Goal: Task Accomplishment & Management: Manage account settings

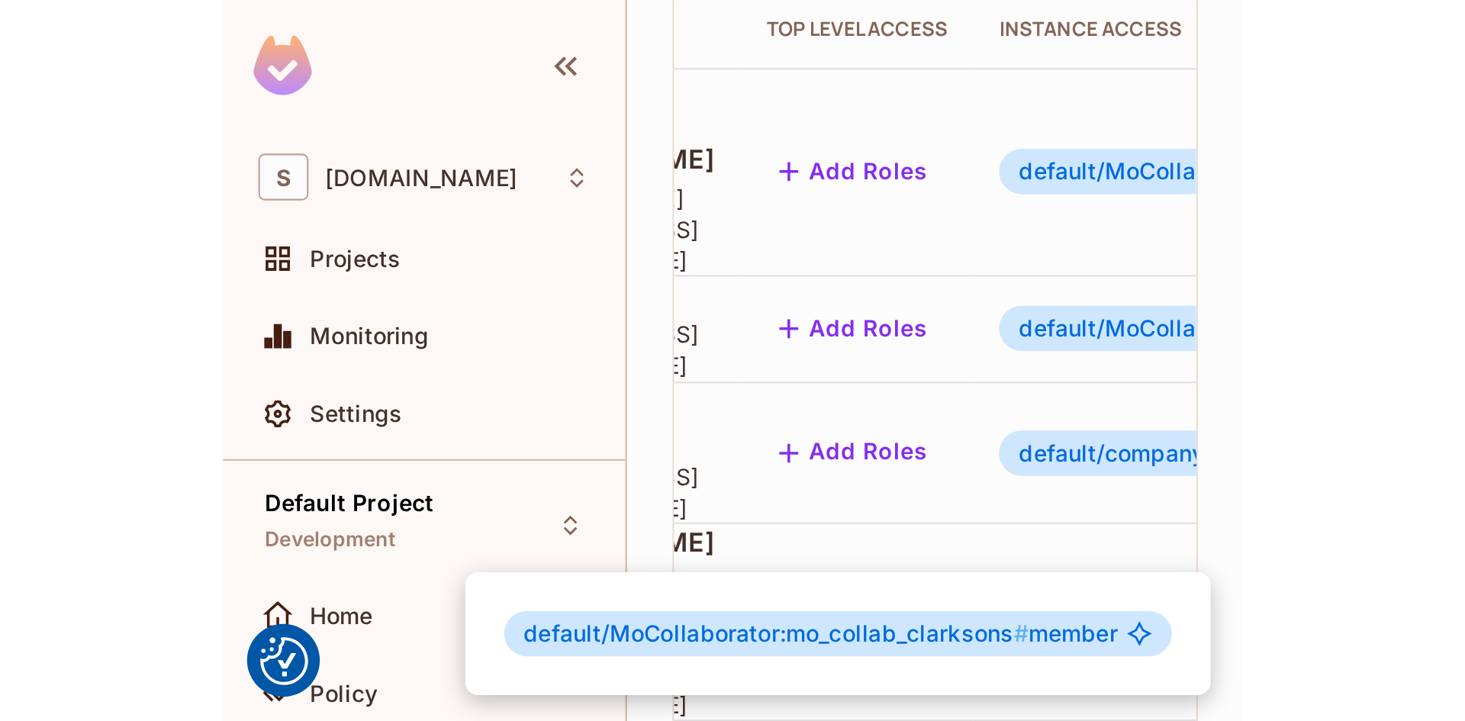
scroll to position [148, 0]
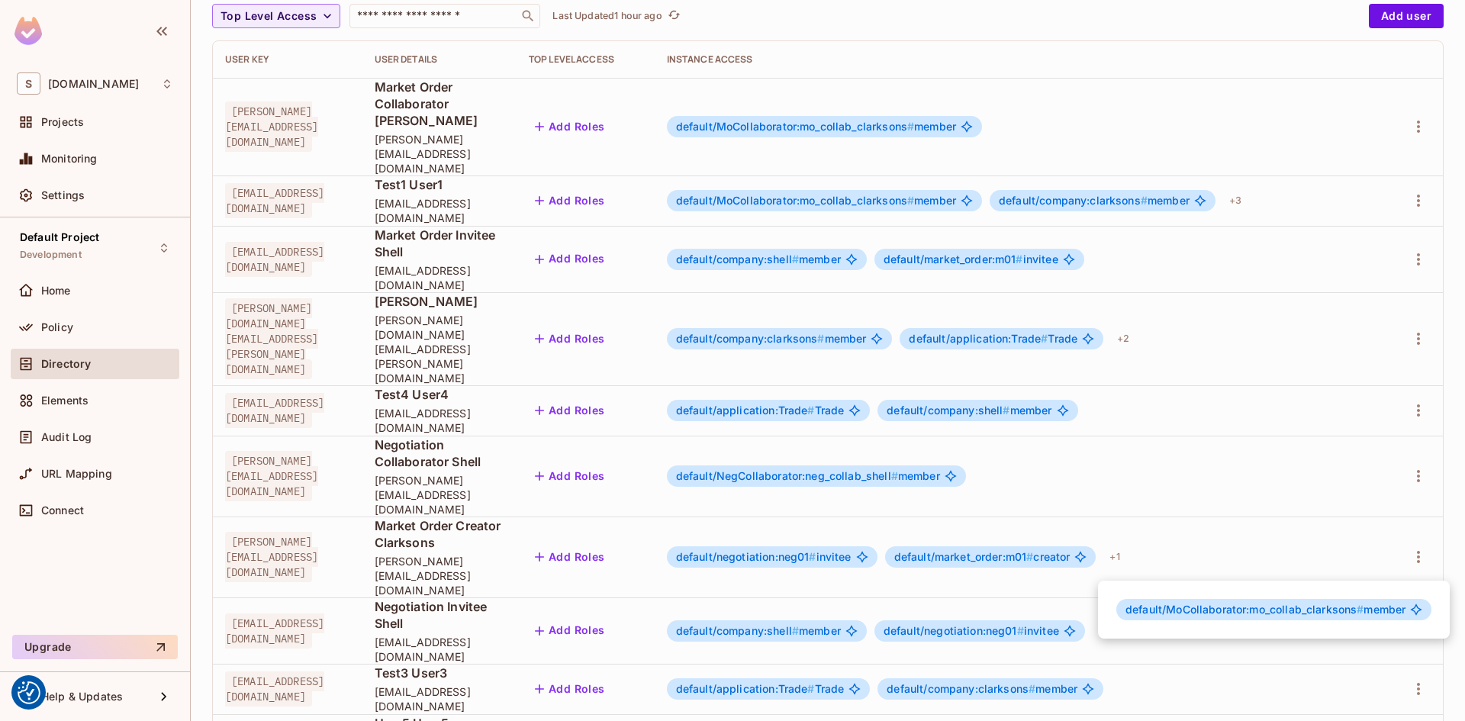
click at [55, 333] on div at bounding box center [732, 360] width 1465 height 721
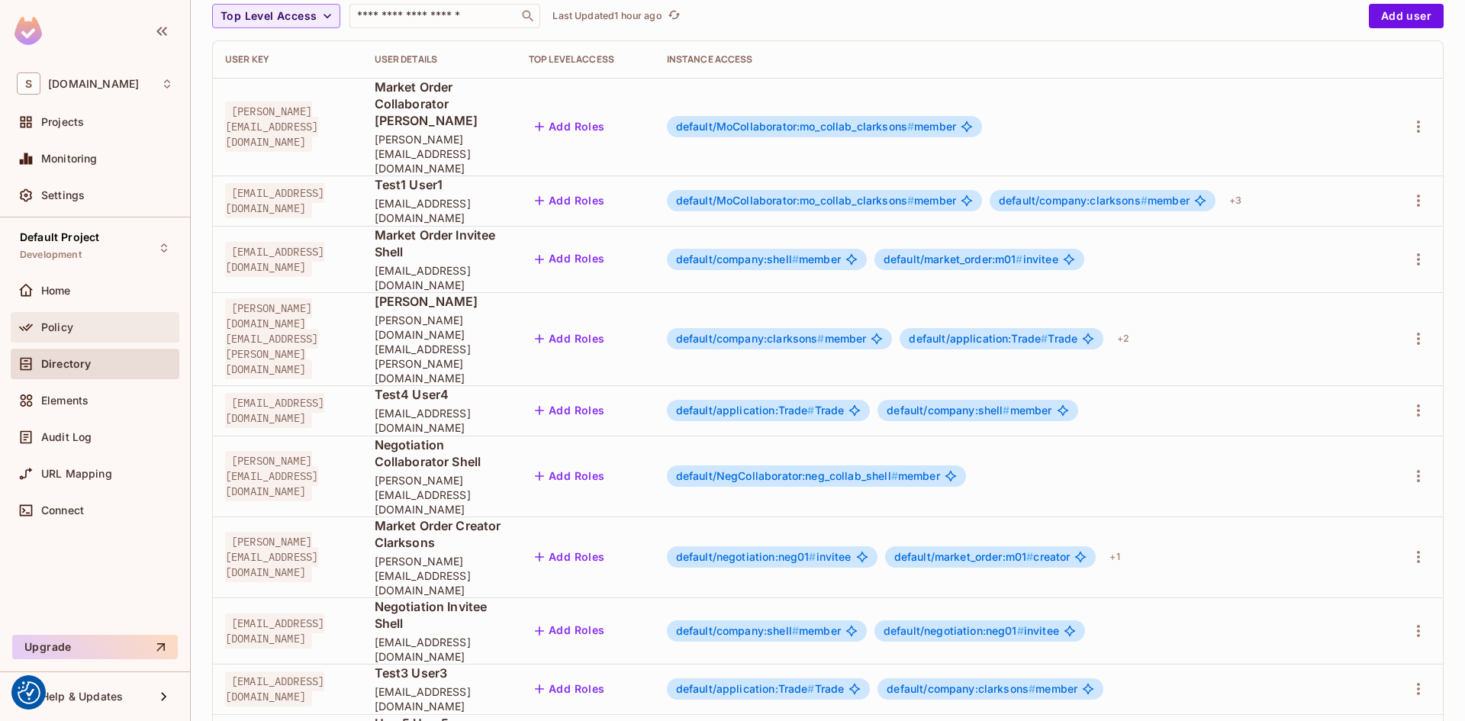
click at [56, 323] on span "Policy" at bounding box center [57, 327] width 32 height 12
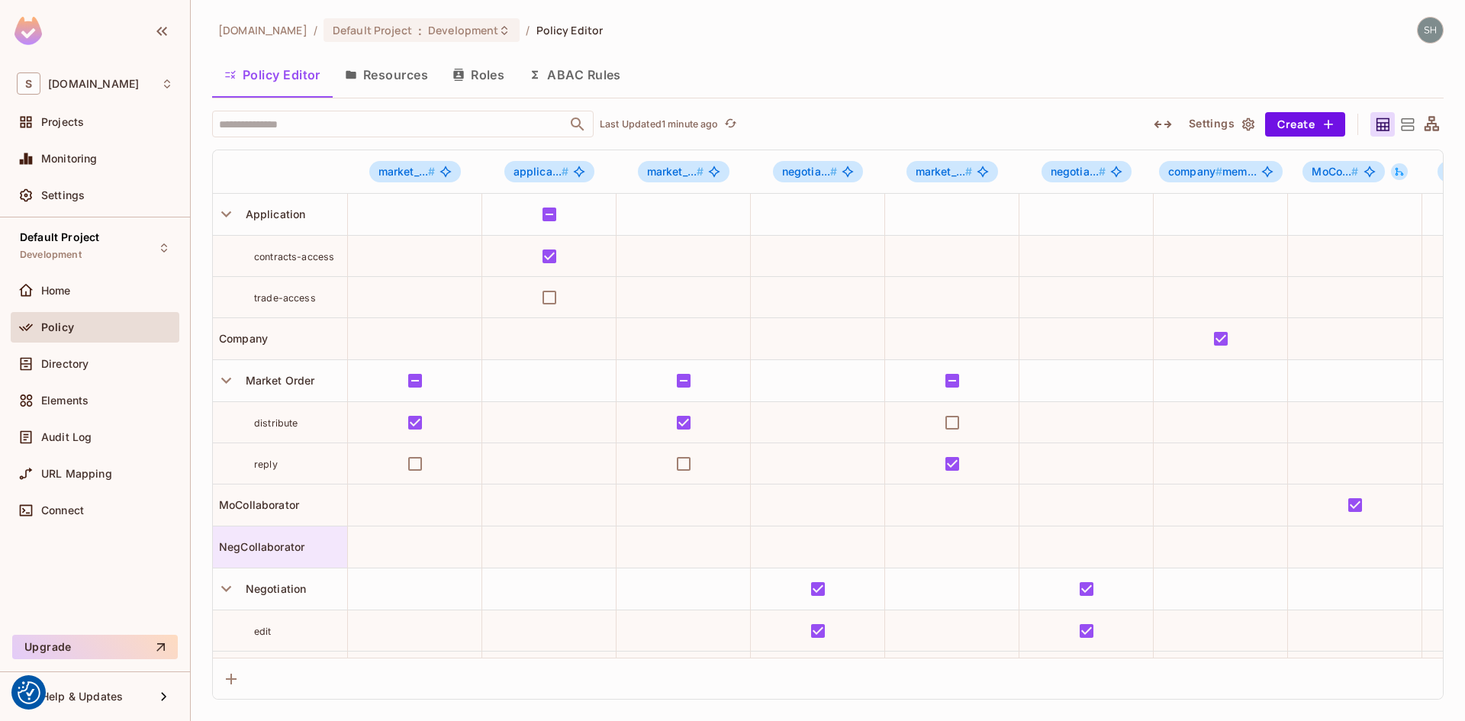
scroll to position [47, 0]
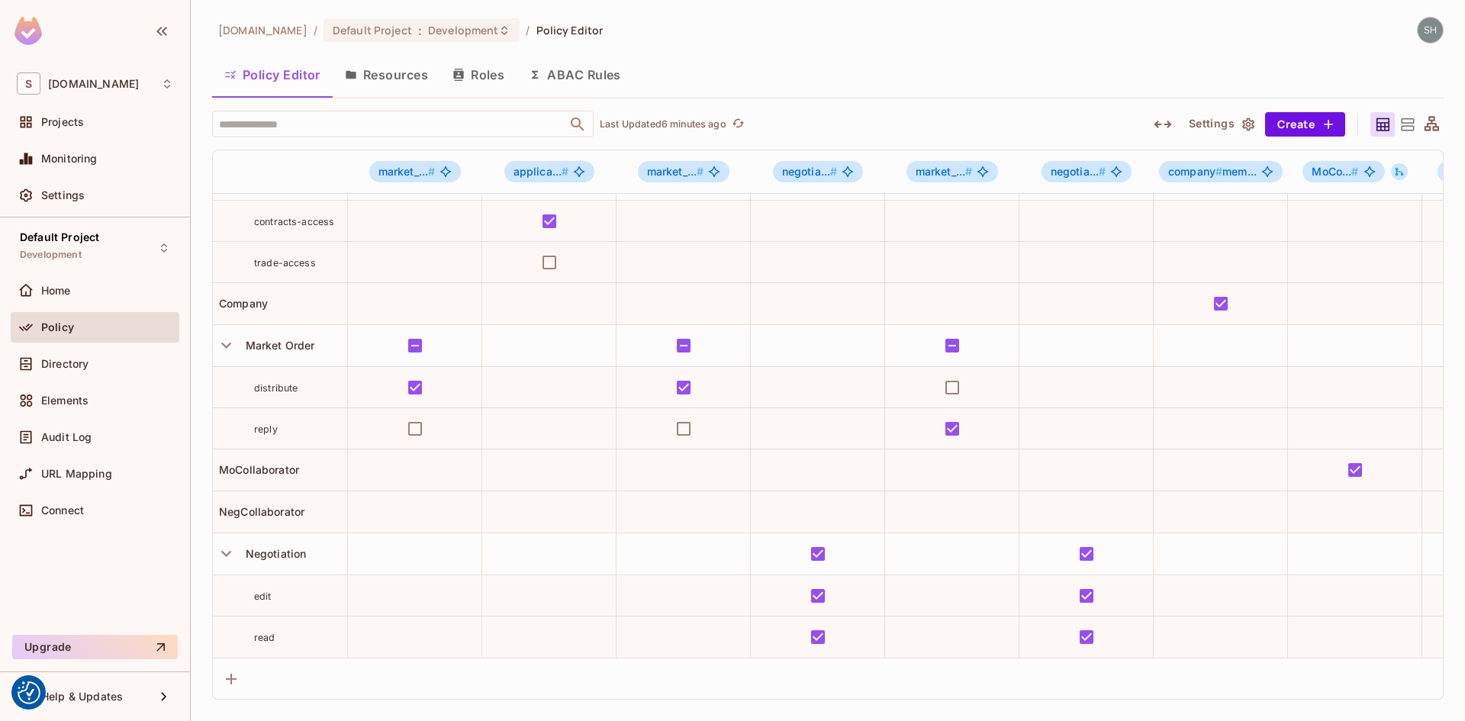
click at [777, 63] on div "Policy Editor Resources Roles ABAC Rules" at bounding box center [827, 75] width 1231 height 38
click at [848, 78] on div "Policy Editor Resources Roles ABAC Rules" at bounding box center [827, 75] width 1231 height 38
click at [587, 67] on button "ABAC Rules" at bounding box center [574, 75] width 117 height 38
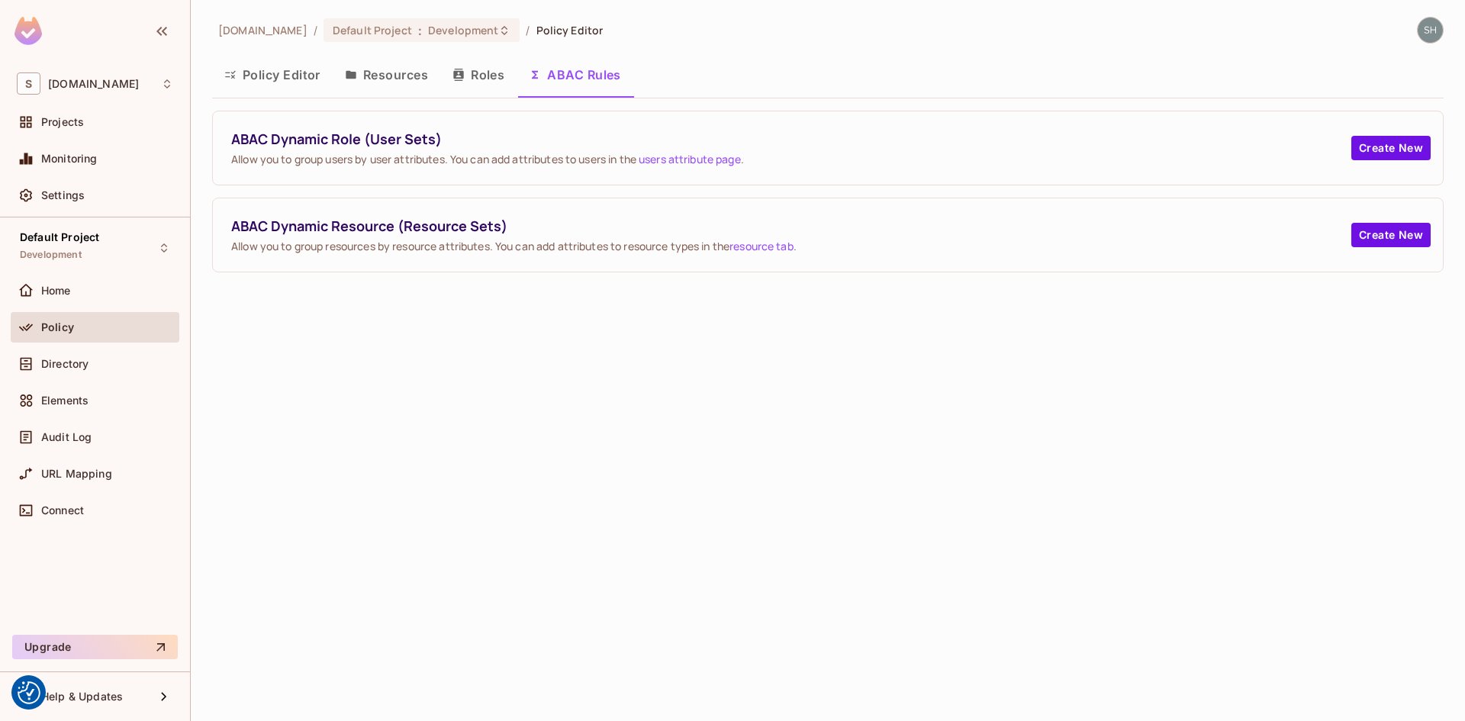
click at [271, 82] on button "Policy Editor" at bounding box center [272, 75] width 121 height 38
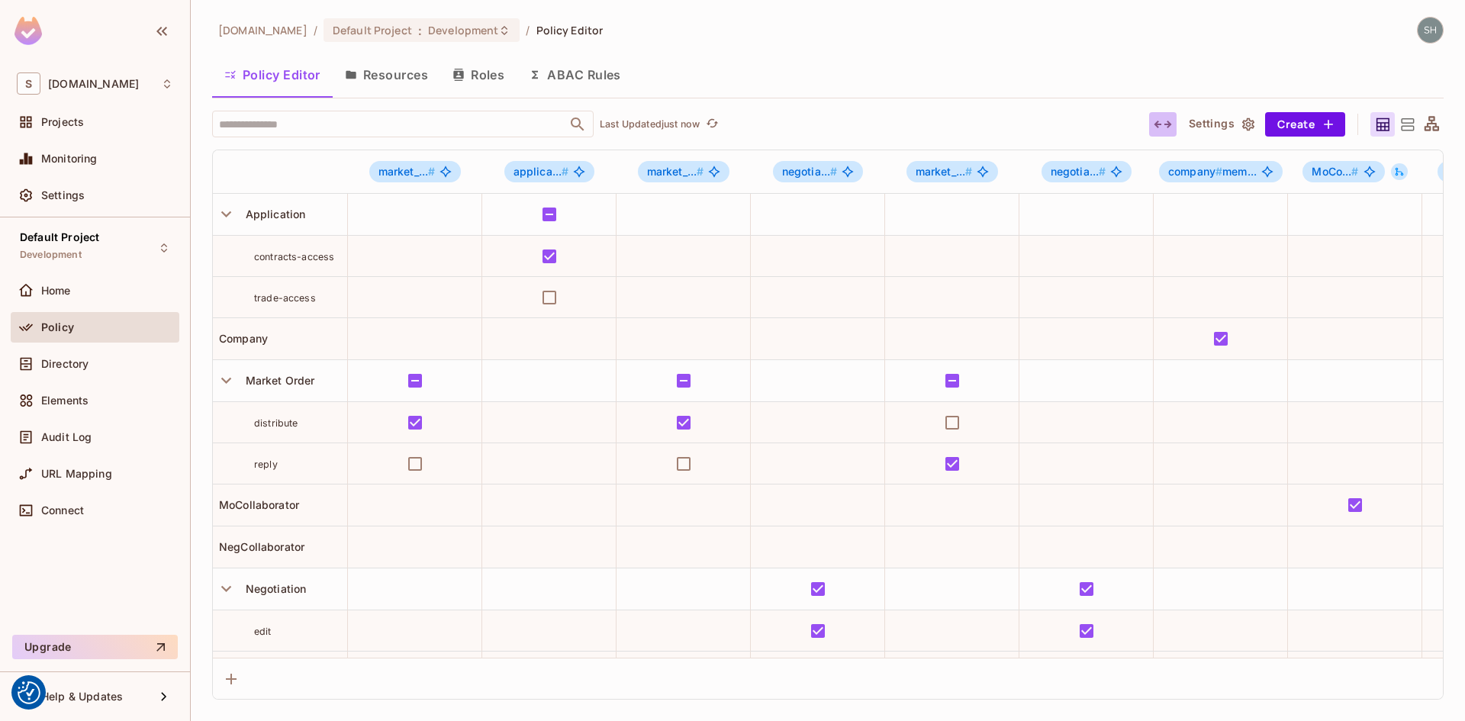
click at [1168, 124] on icon "button" at bounding box center [1162, 125] width 18 height 8
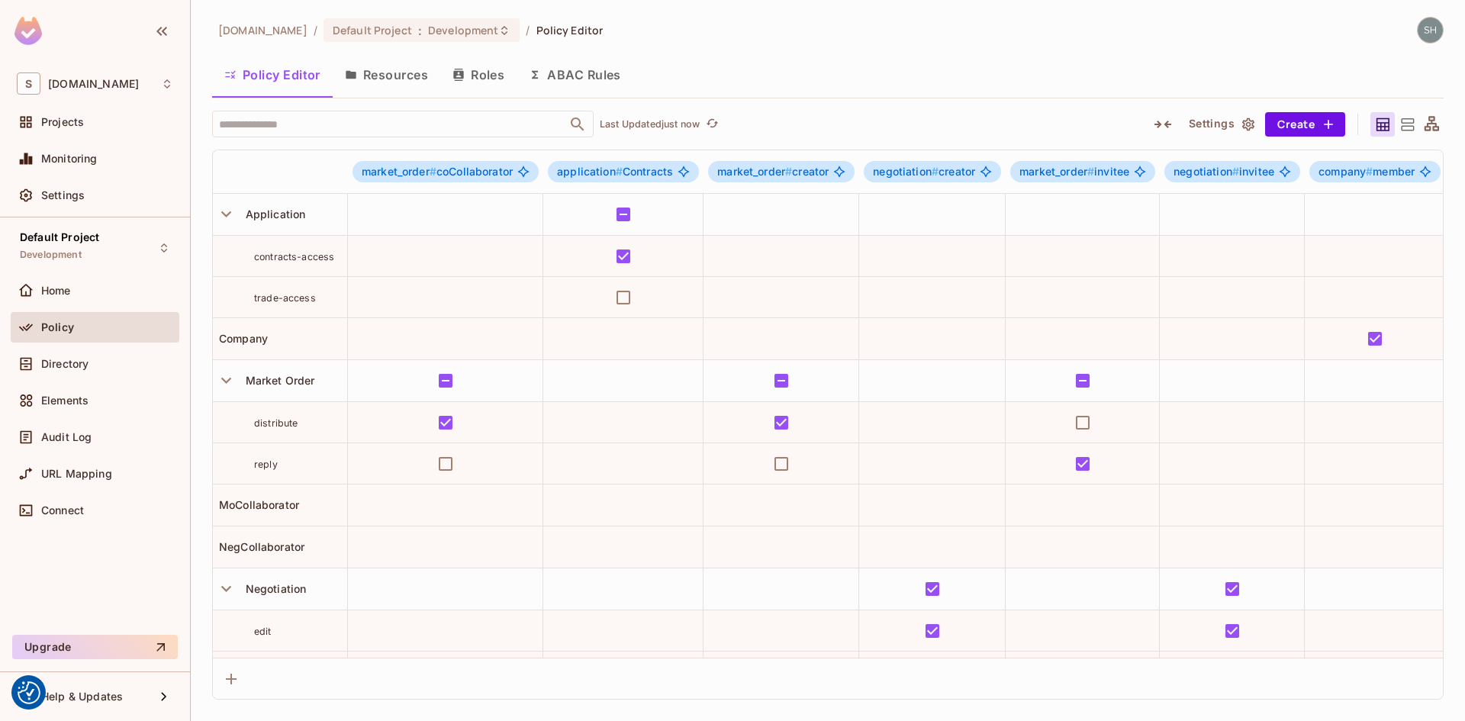
click at [1168, 124] on icon "button" at bounding box center [1162, 125] width 17 height 8
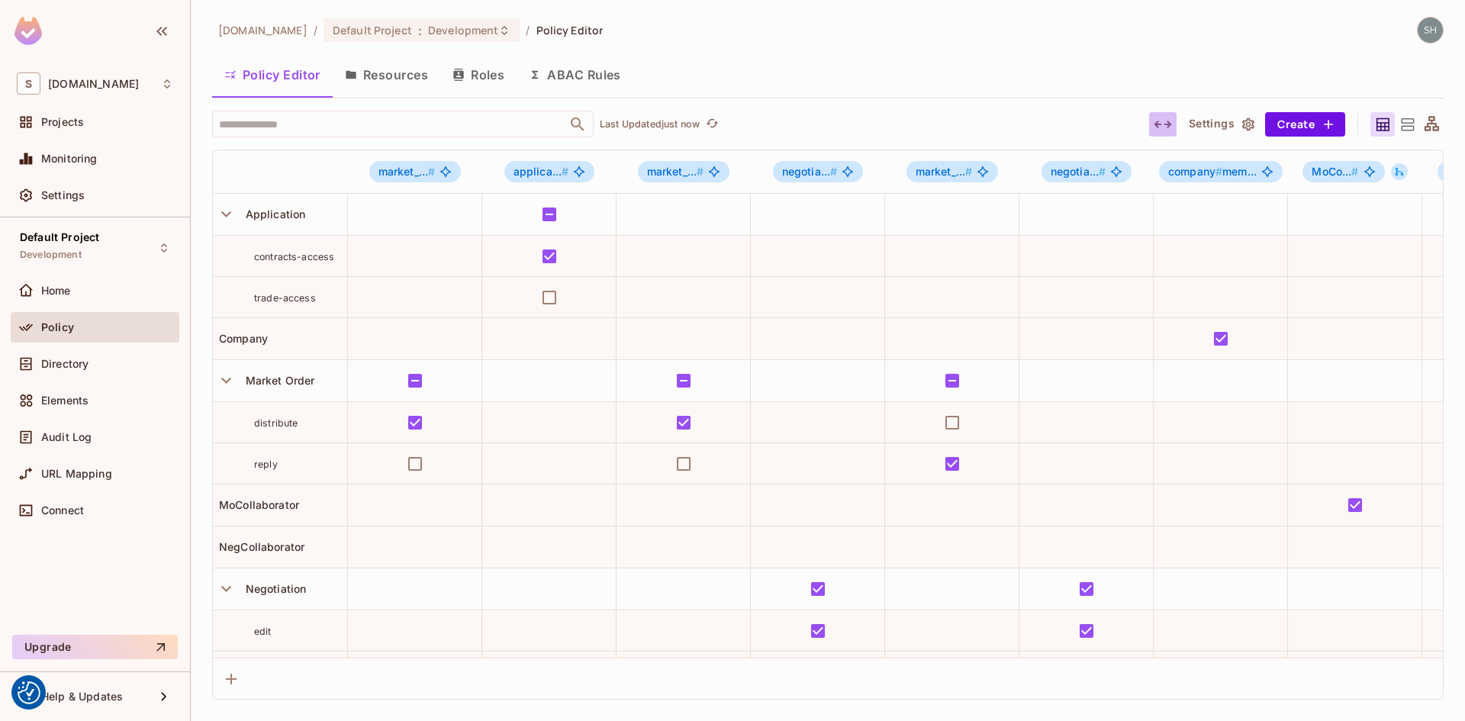
click at [1168, 124] on icon "button" at bounding box center [1162, 125] width 18 height 8
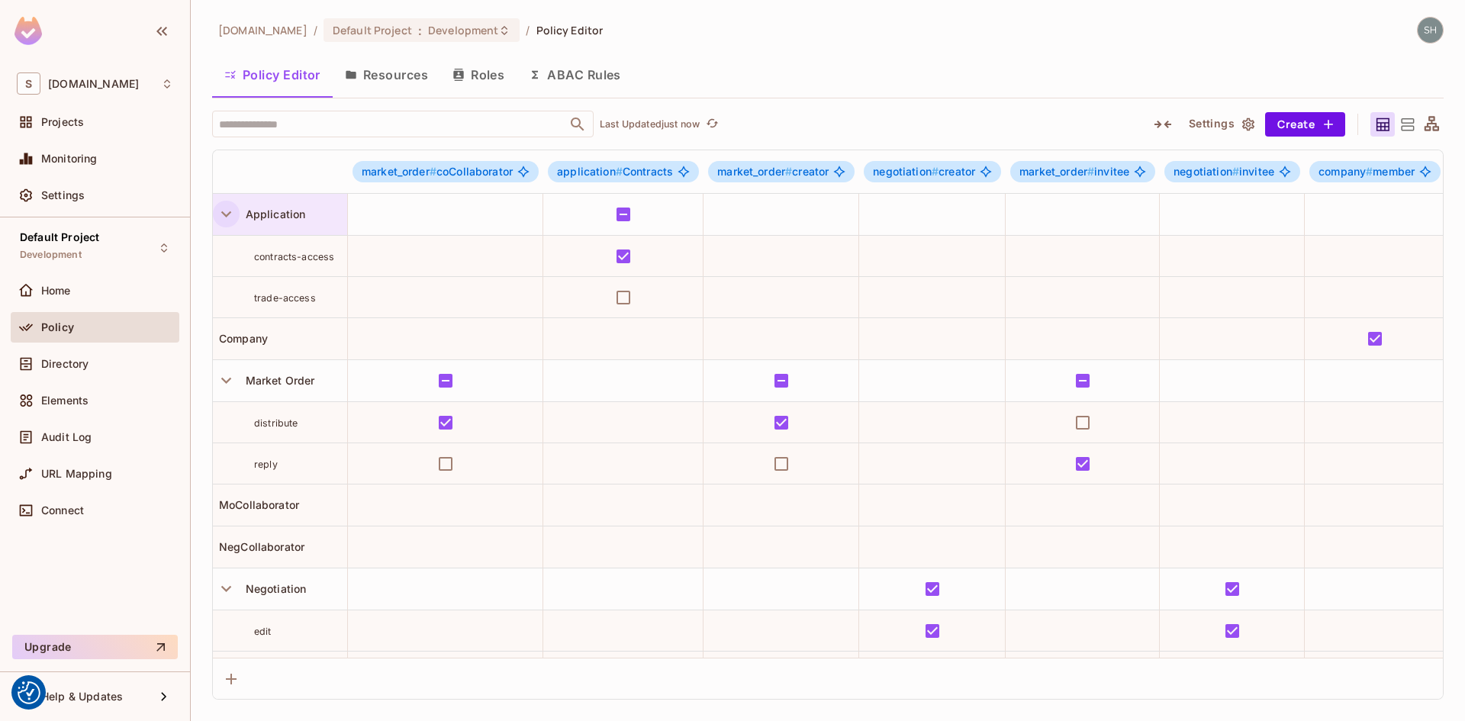
click at [231, 215] on icon "button" at bounding box center [226, 214] width 21 height 21
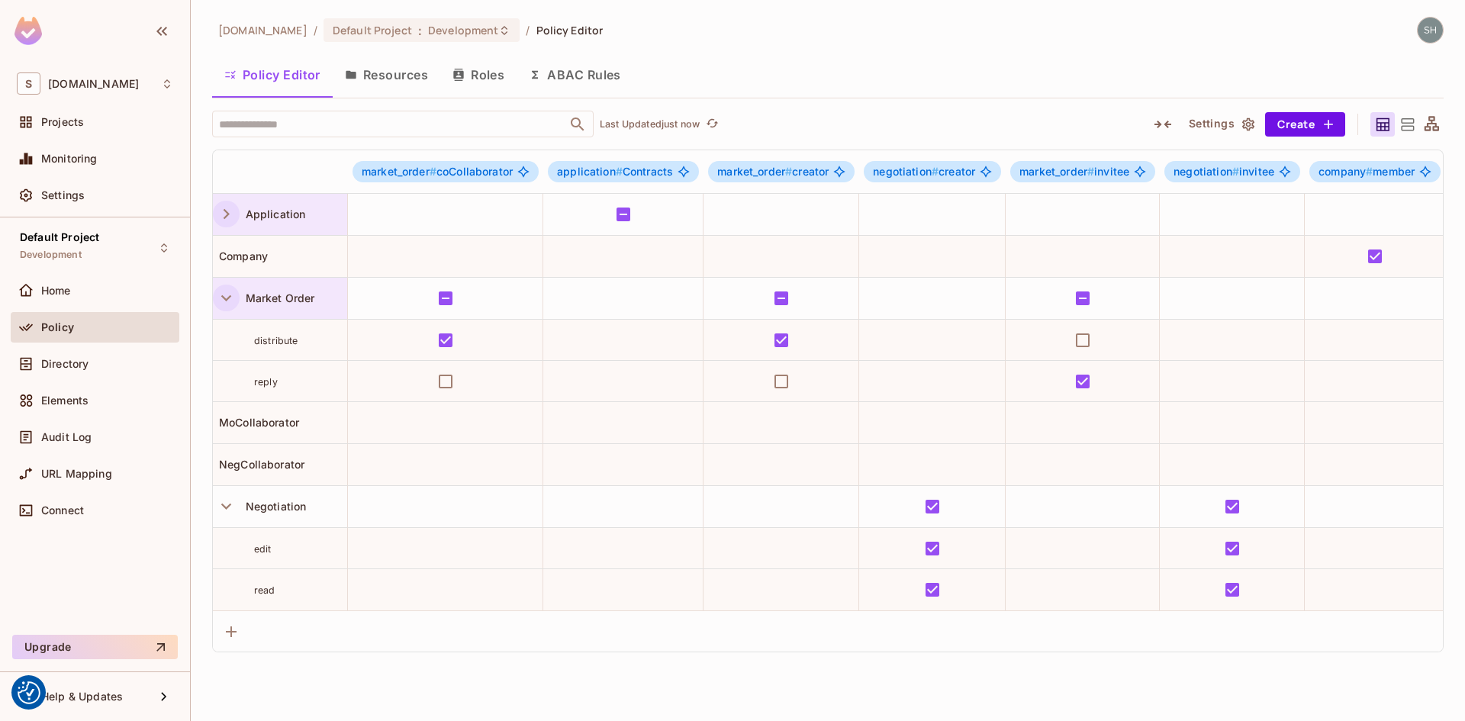
click at [225, 301] on icon "button" at bounding box center [226, 298] width 21 height 21
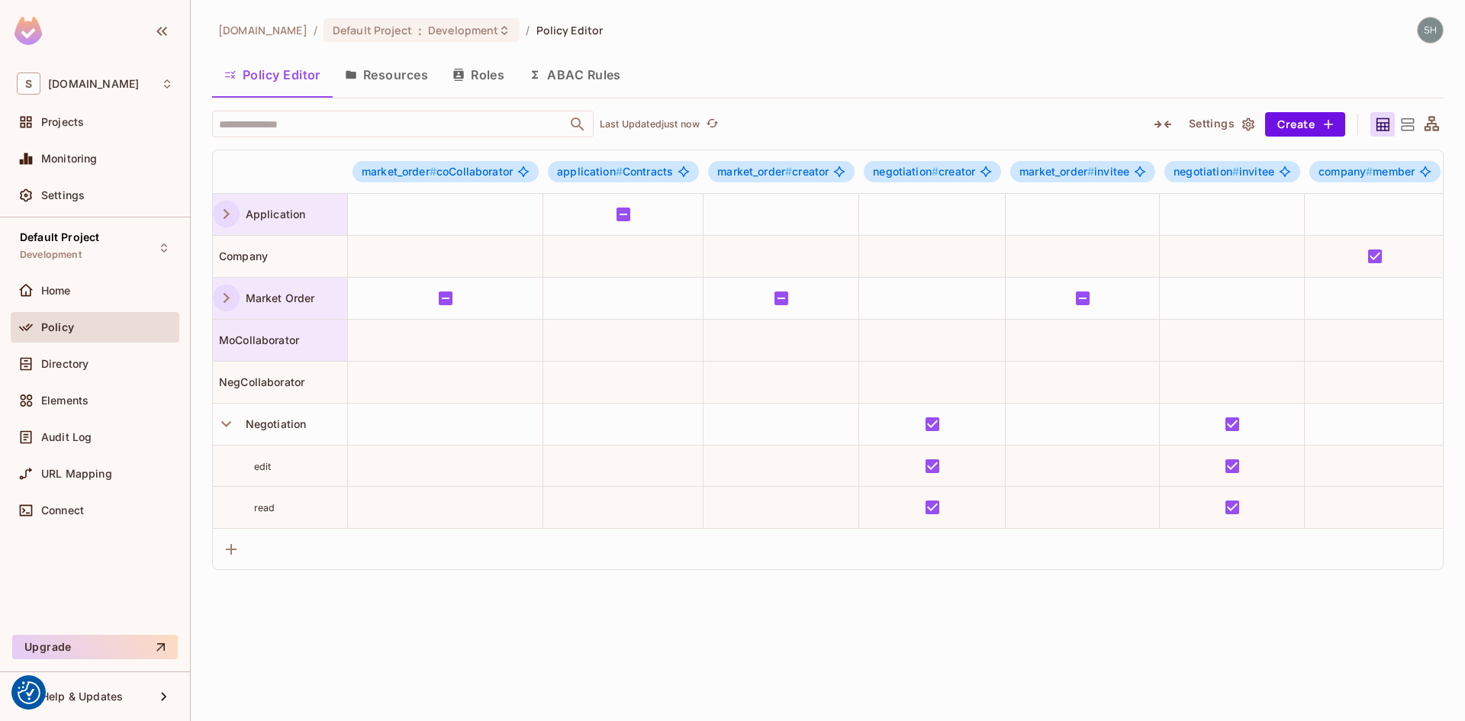
click at [236, 340] on span "MoCollaborator" at bounding box center [256, 339] width 86 height 13
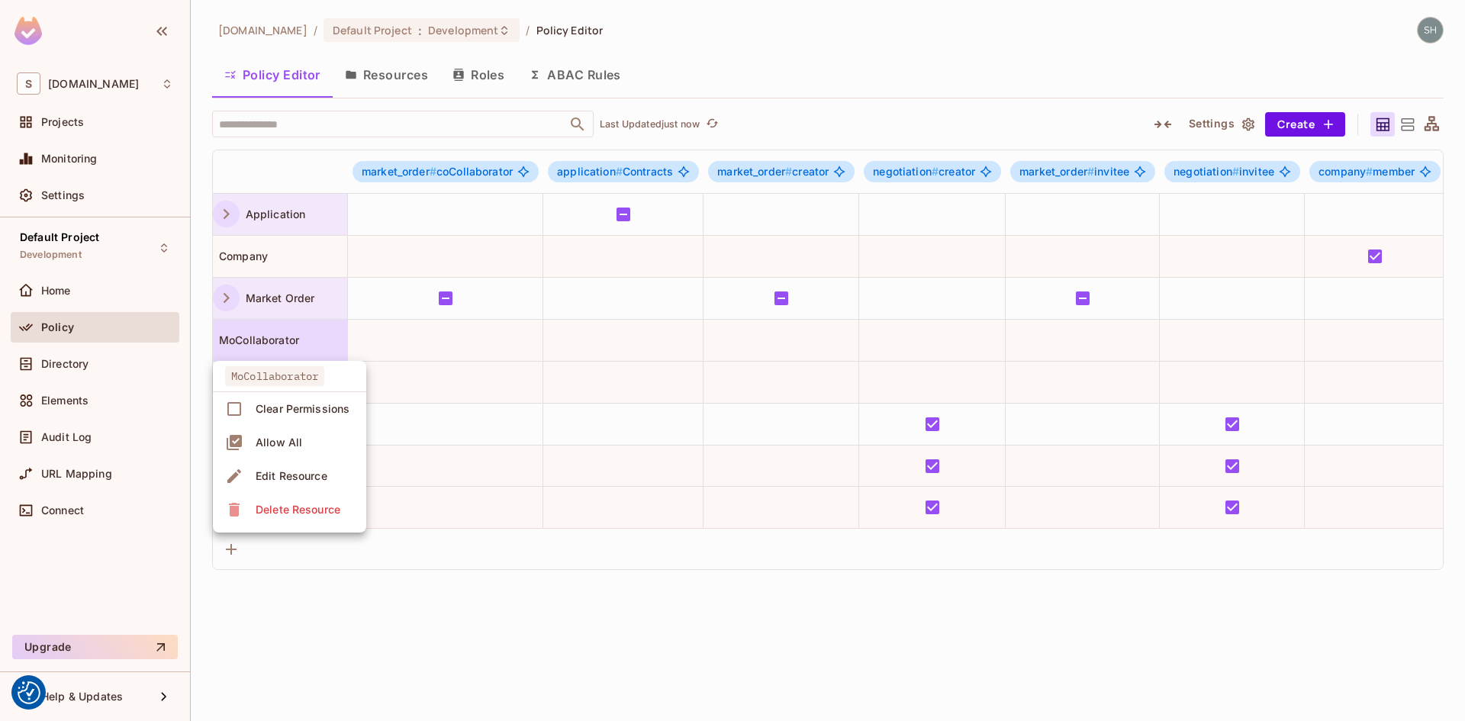
click at [559, 629] on div at bounding box center [732, 360] width 1465 height 721
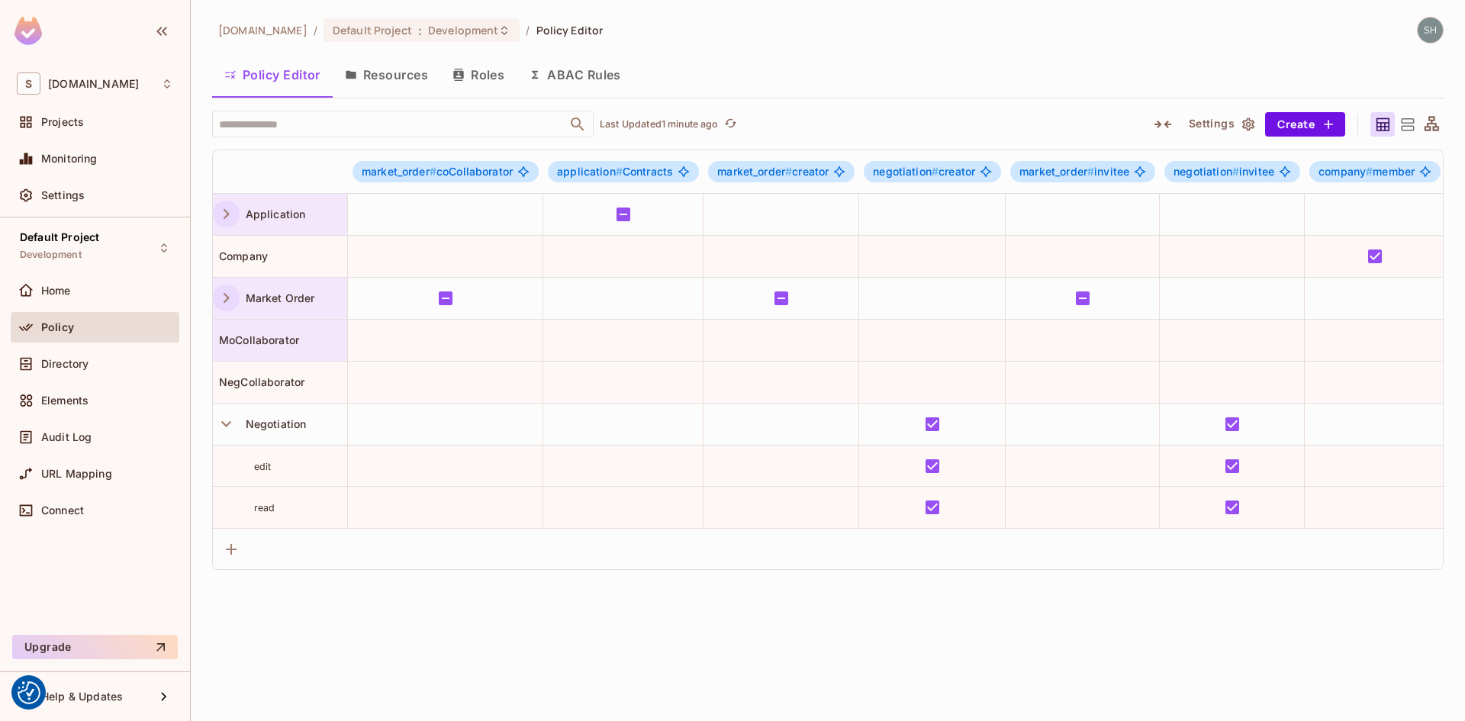
click at [249, 339] on span "MoCollaborator" at bounding box center [256, 339] width 86 height 13
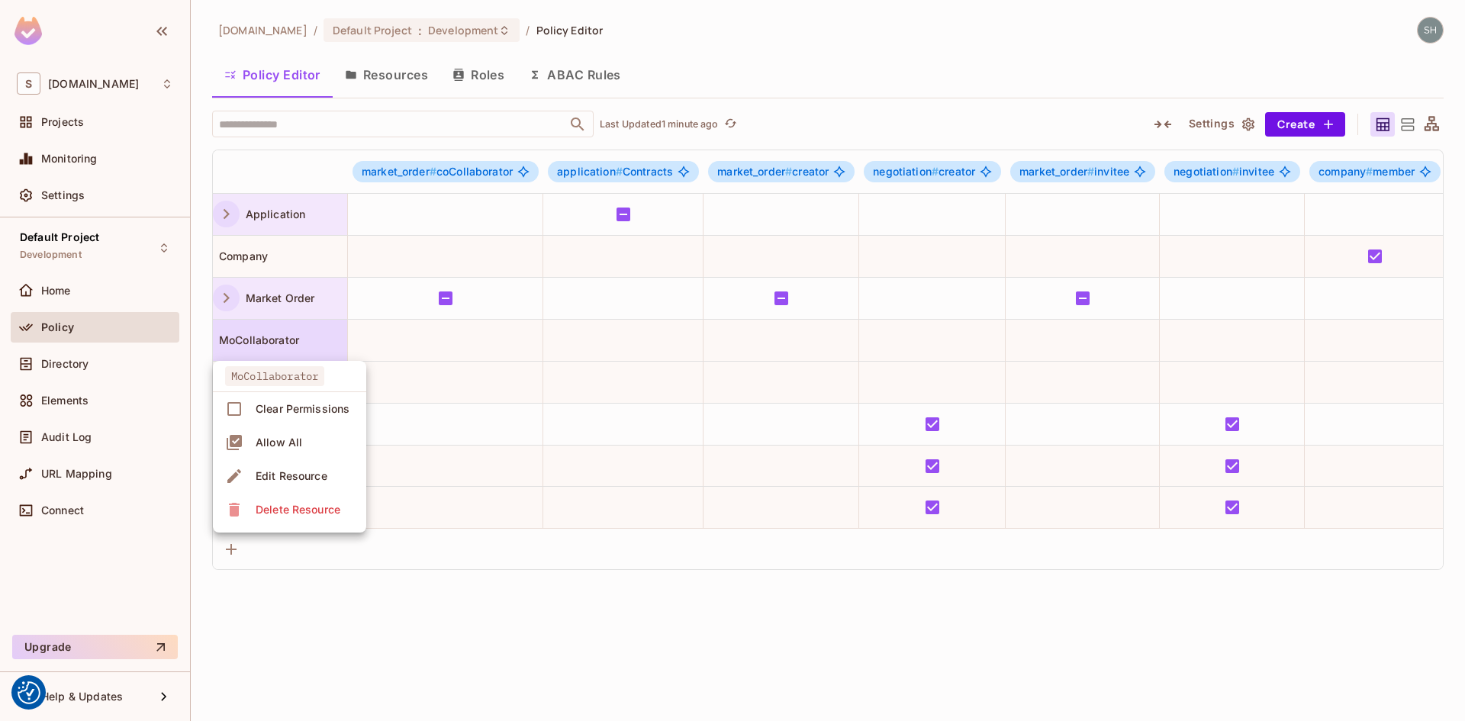
click at [307, 475] on div "Edit Resource" at bounding box center [292, 475] width 72 height 15
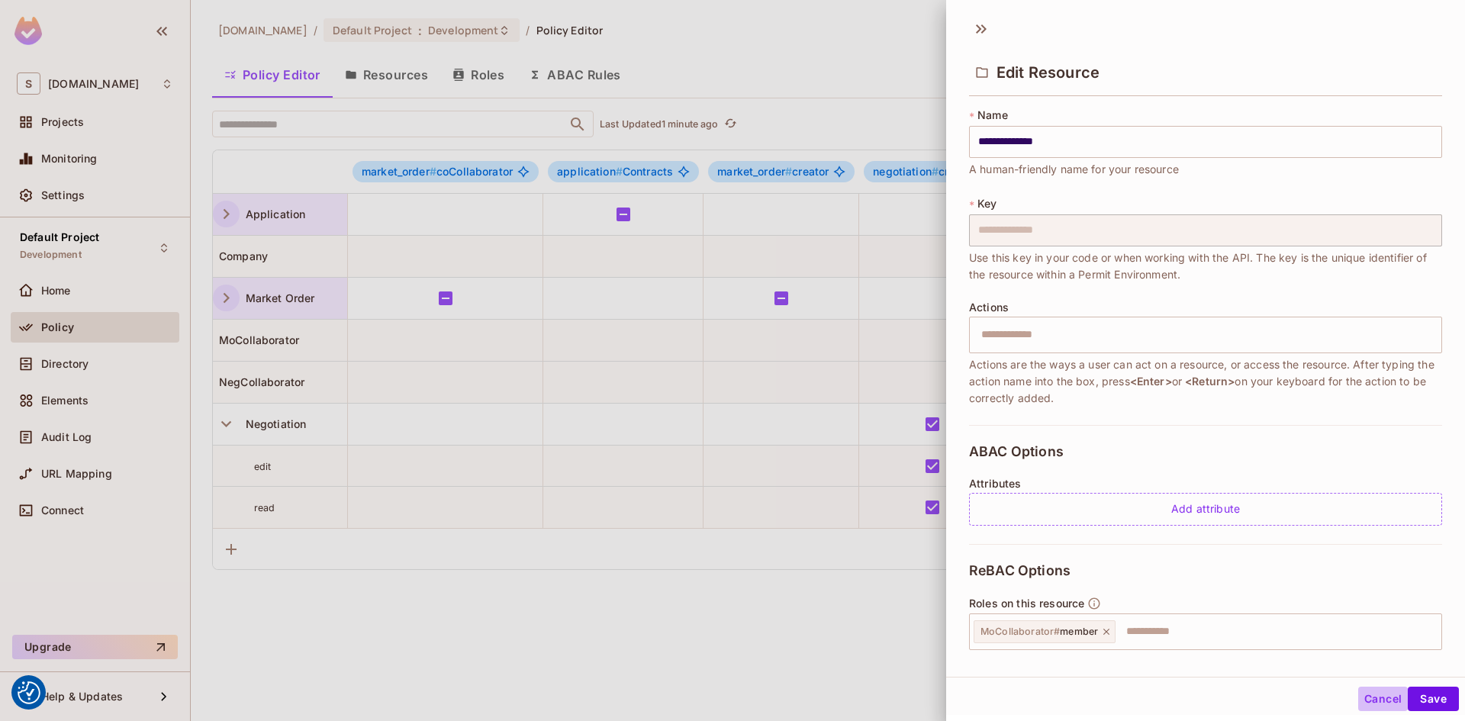
click at [1171, 629] on button "Cancel" at bounding box center [1383, 699] width 50 height 24
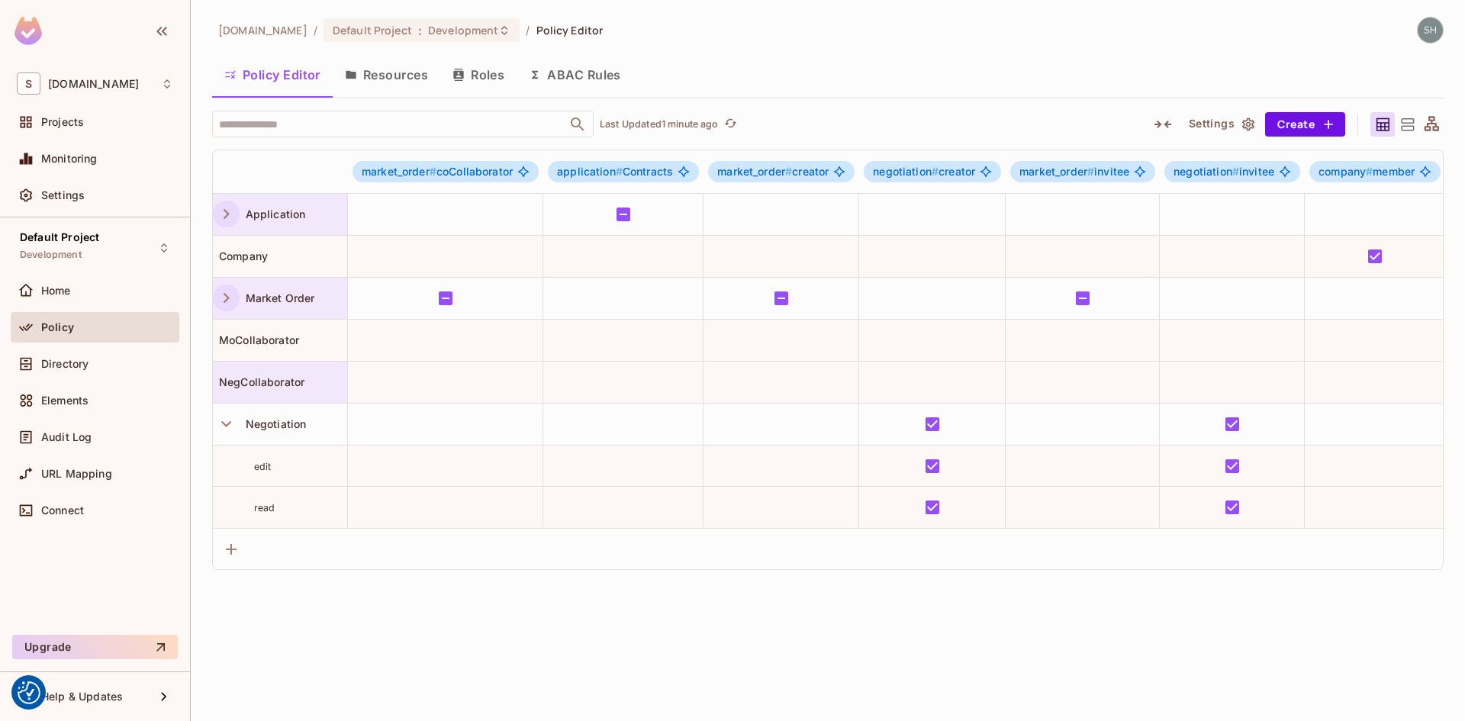
click at [272, 381] on span "NegCollaborator" at bounding box center [259, 381] width 92 height 13
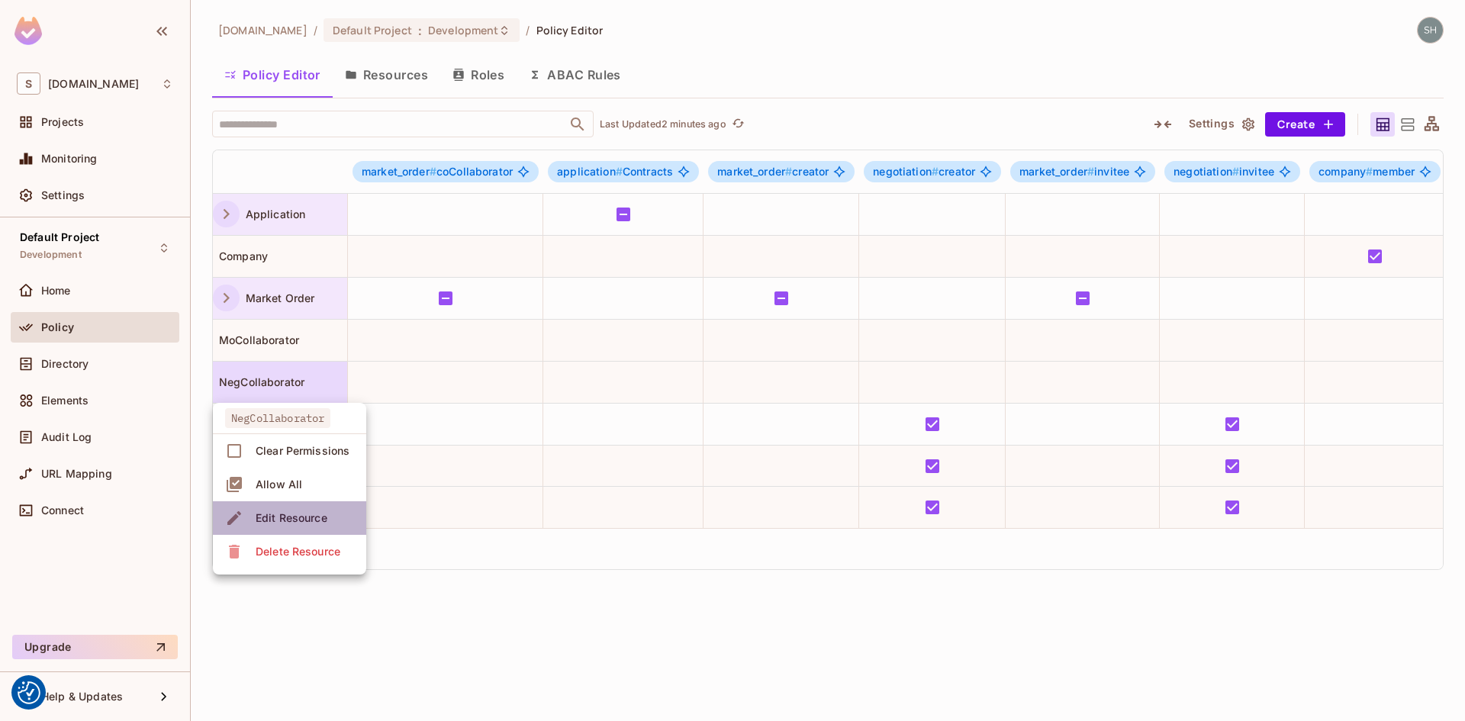
click at [298, 522] on div "Edit Resource" at bounding box center [292, 517] width 72 height 15
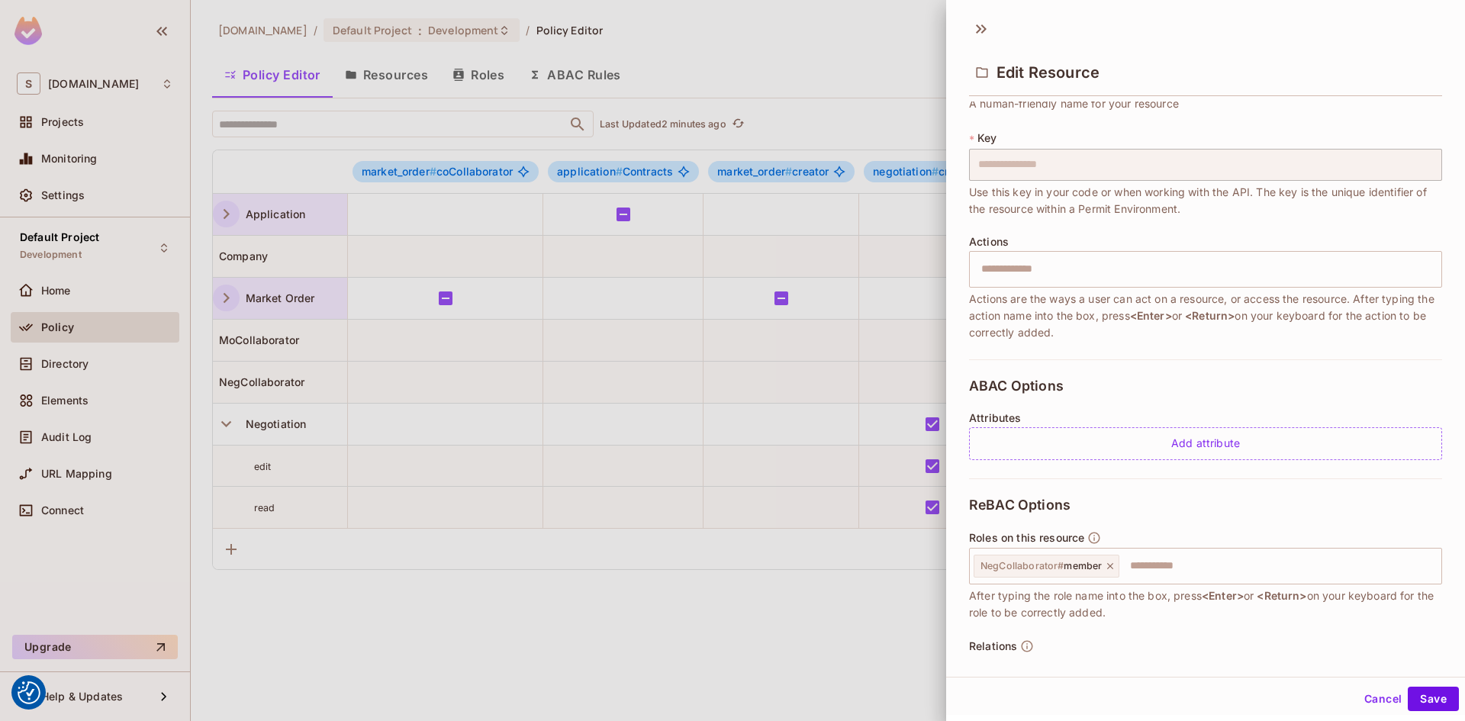
scroll to position [229, 0]
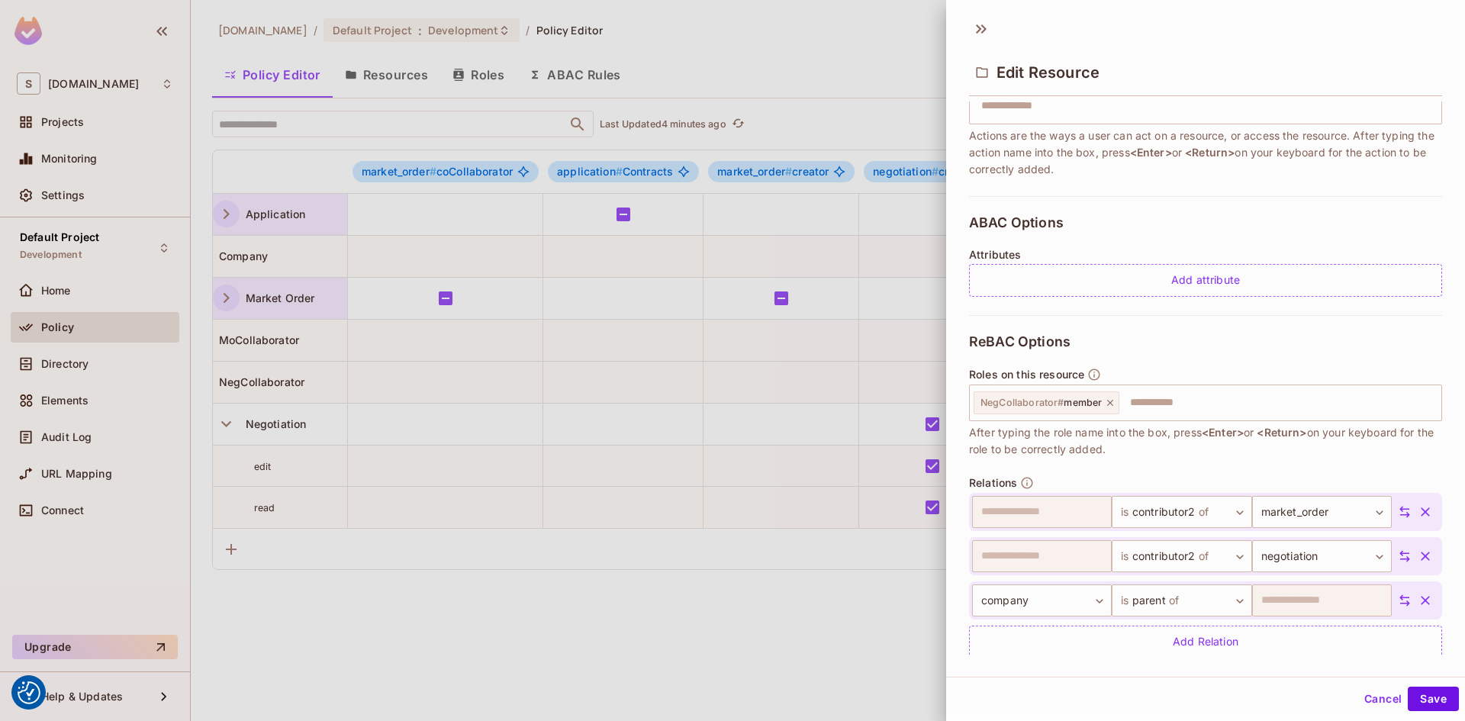
click at [773, 629] on div at bounding box center [732, 360] width 1465 height 721
